Goal: Task Accomplishment & Management: Use online tool/utility

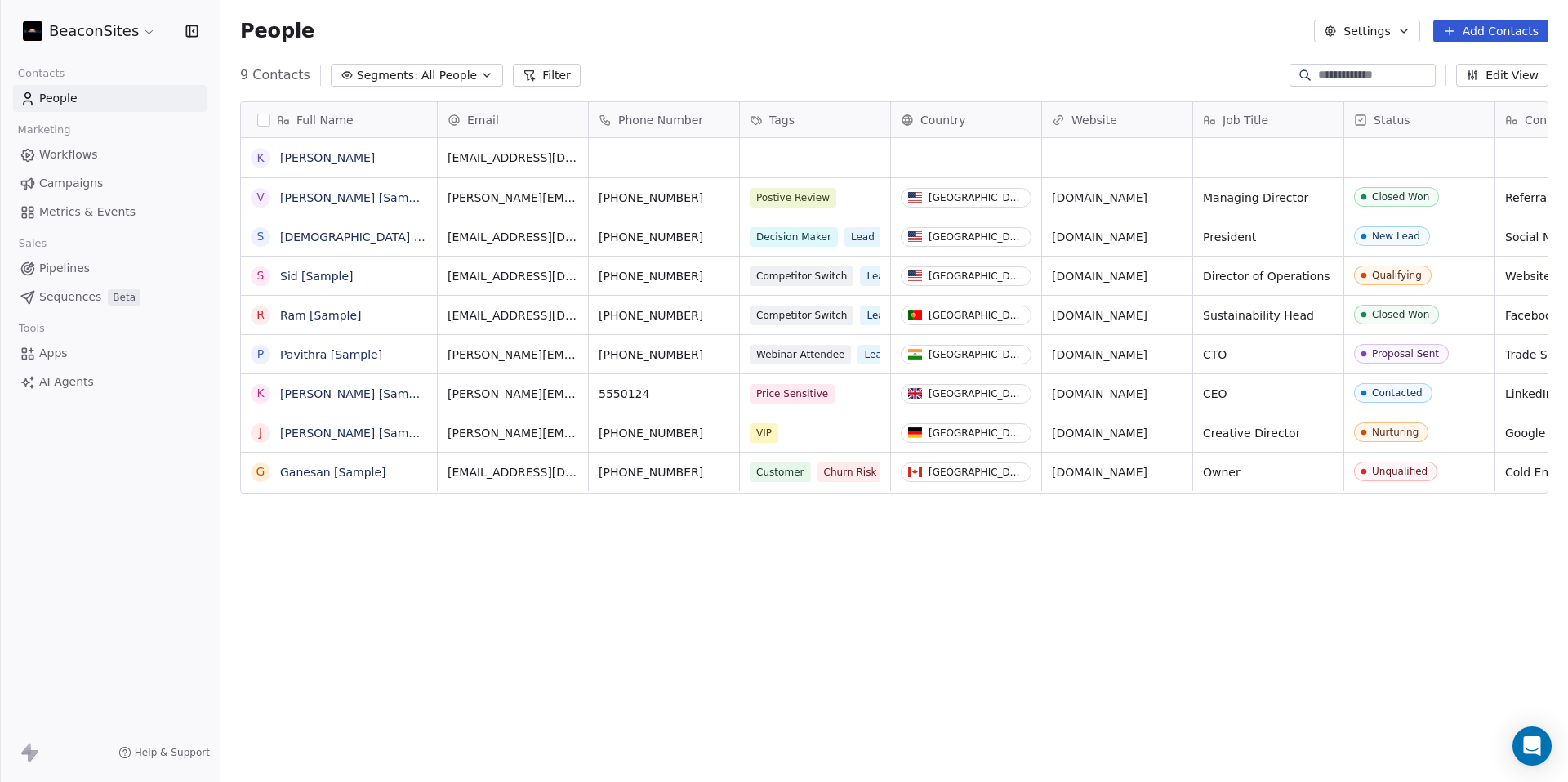
scroll to position [676, 1335]
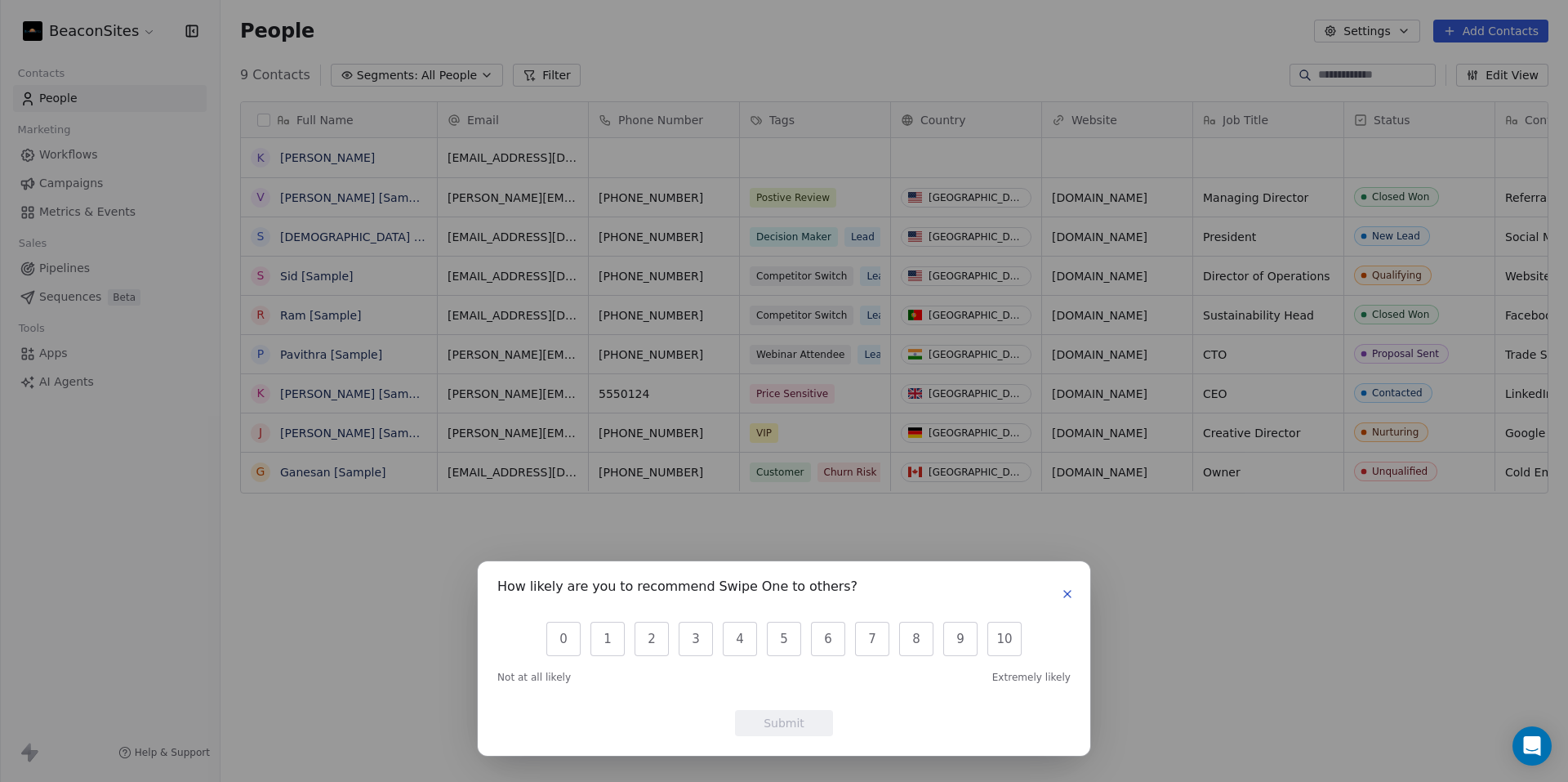
click at [1067, 585] on button "button" at bounding box center [1067, 593] width 19 height 19
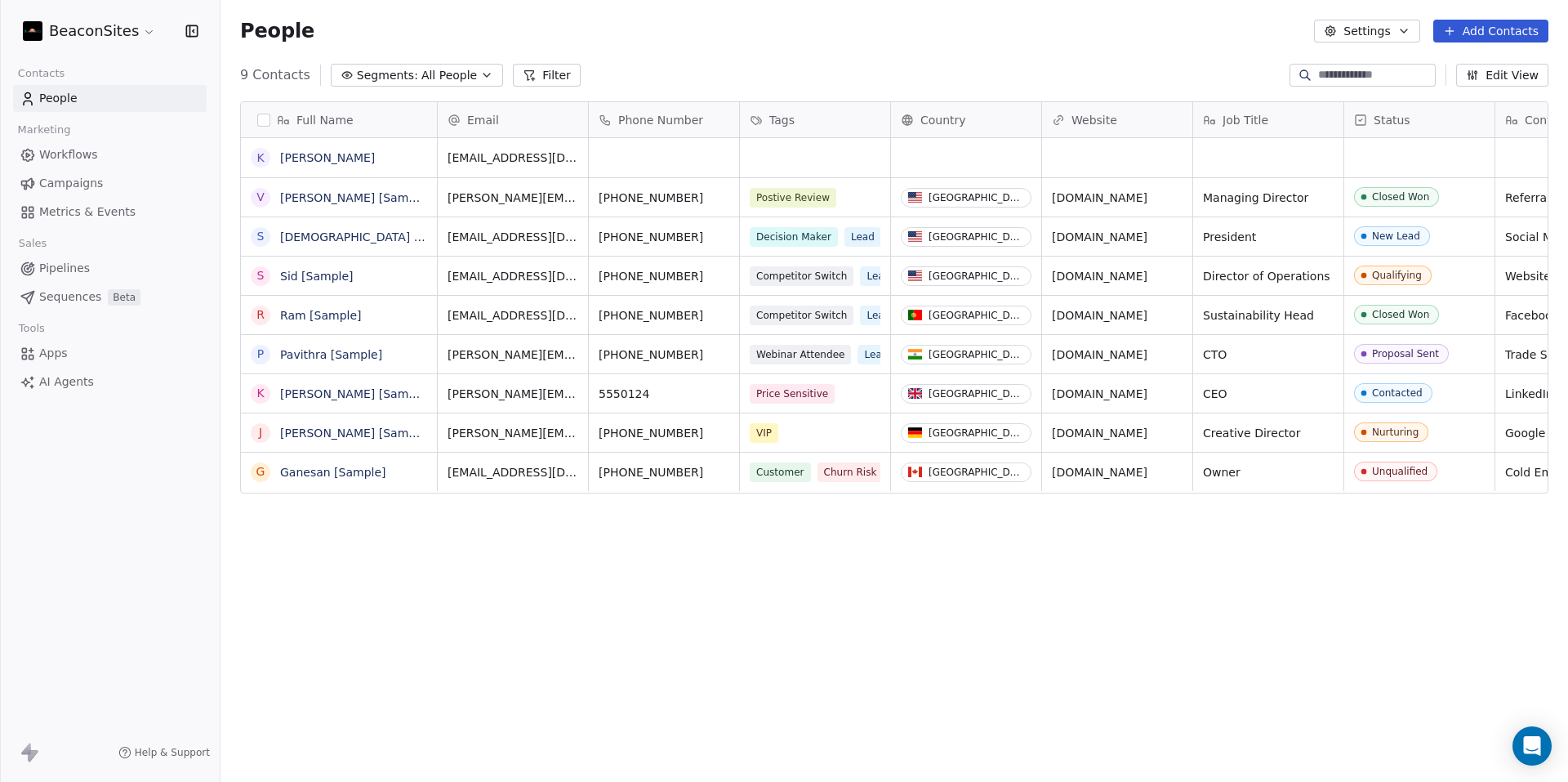
click at [1409, 31] on icon "button" at bounding box center [1403, 31] width 13 height 13
drag, startPoint x: 148, startPoint y: 353, endPoint x: 154, endPoint y: 320, distance: 33.5
click at [151, 353] on html "BeaconSites Contacts People Marketing Workflows Campaigns Metrics & Events Sale…" at bounding box center [784, 391] width 1568 height 782
click at [74, 159] on span "Workflows" at bounding box center [68, 154] width 58 height 17
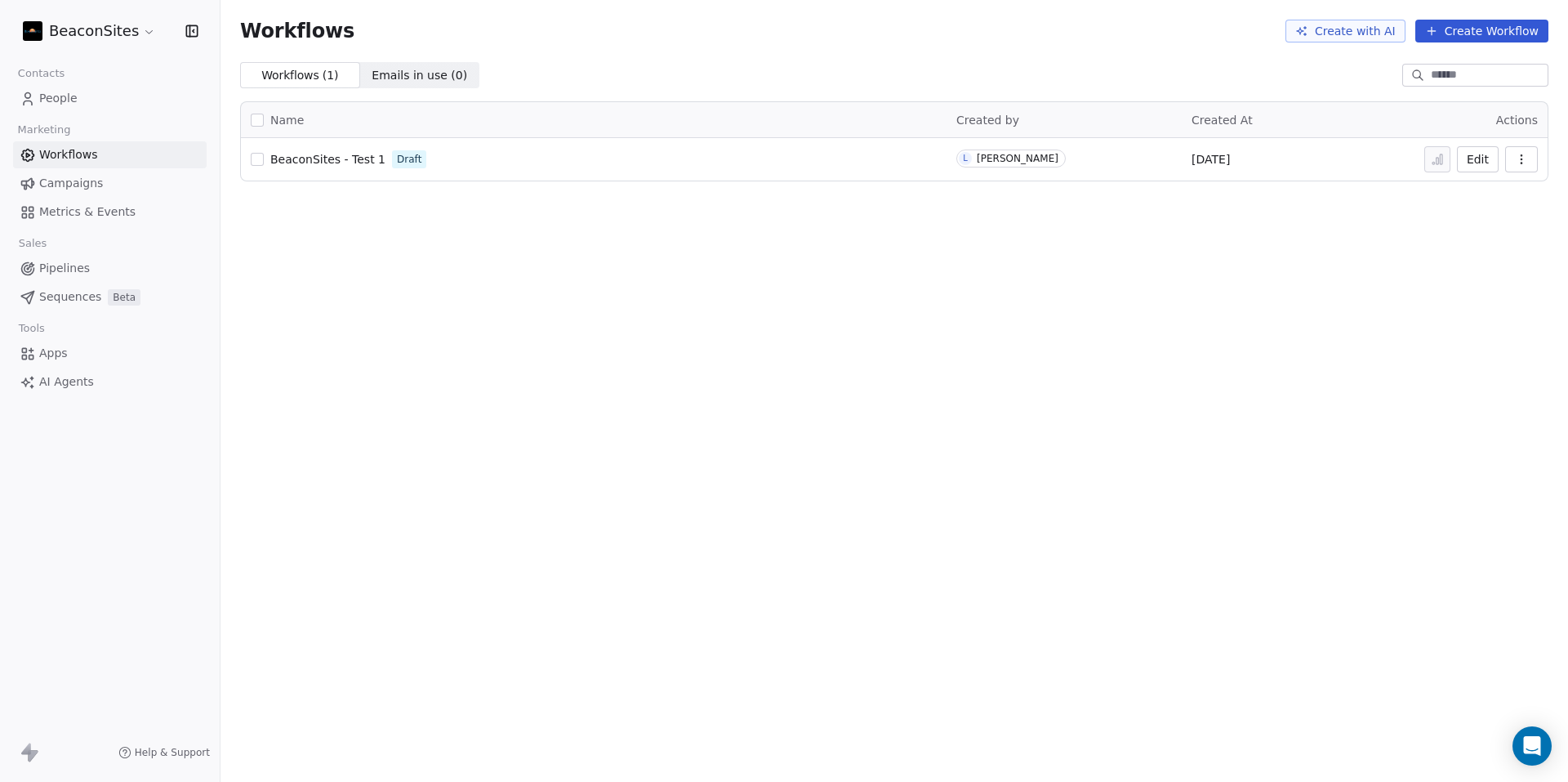
click at [81, 190] on span "Campaigns" at bounding box center [71, 182] width 64 height 17
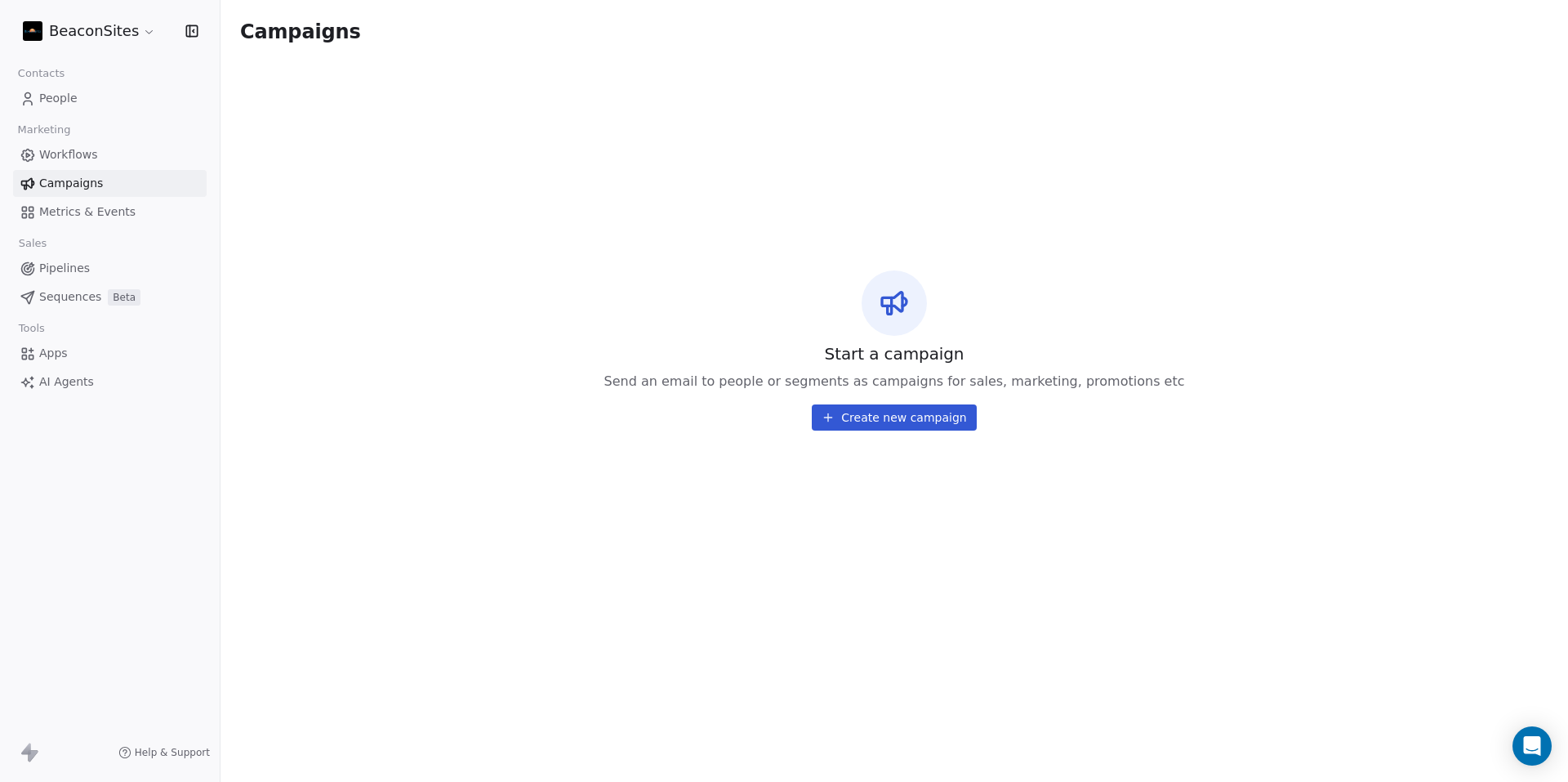
click at [877, 423] on button "Create new campaign" at bounding box center [893, 417] width 164 height 27
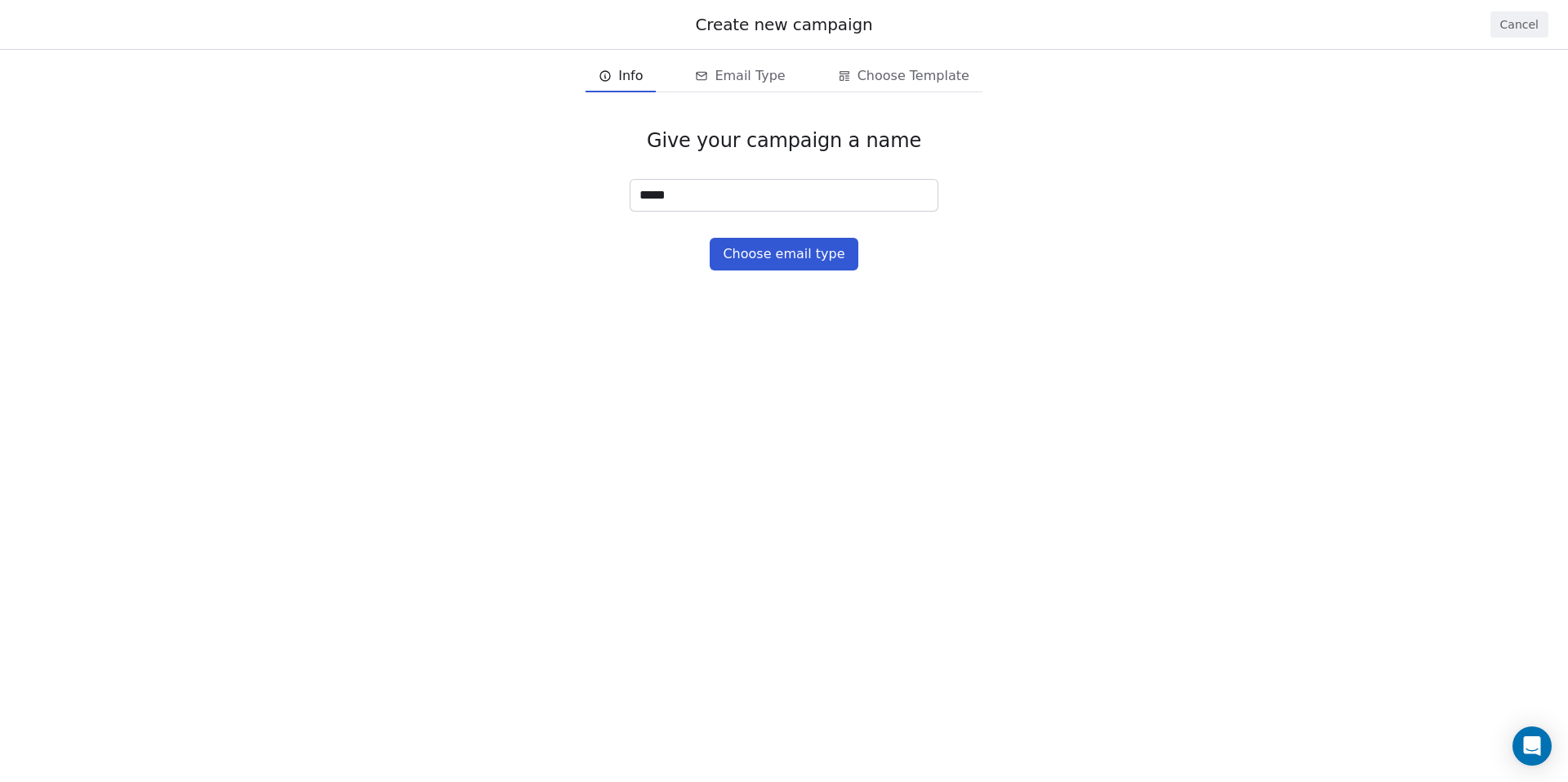
type input "*****"
click at [824, 257] on button "Choose email type" at bounding box center [783, 253] width 148 height 33
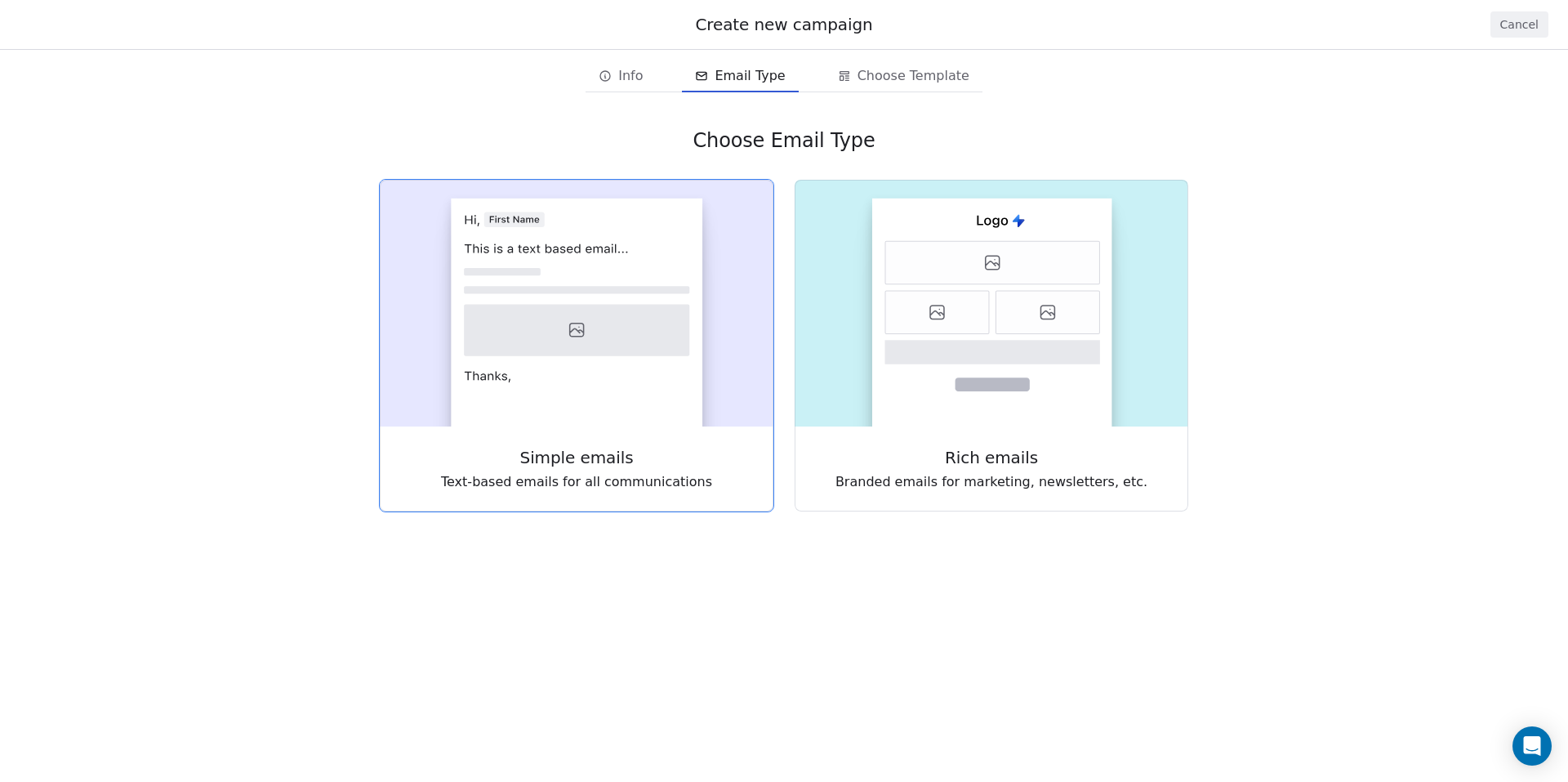
click at [671, 363] on rect at bounding box center [576, 312] width 251 height 228
